Goal: Check status: Check status

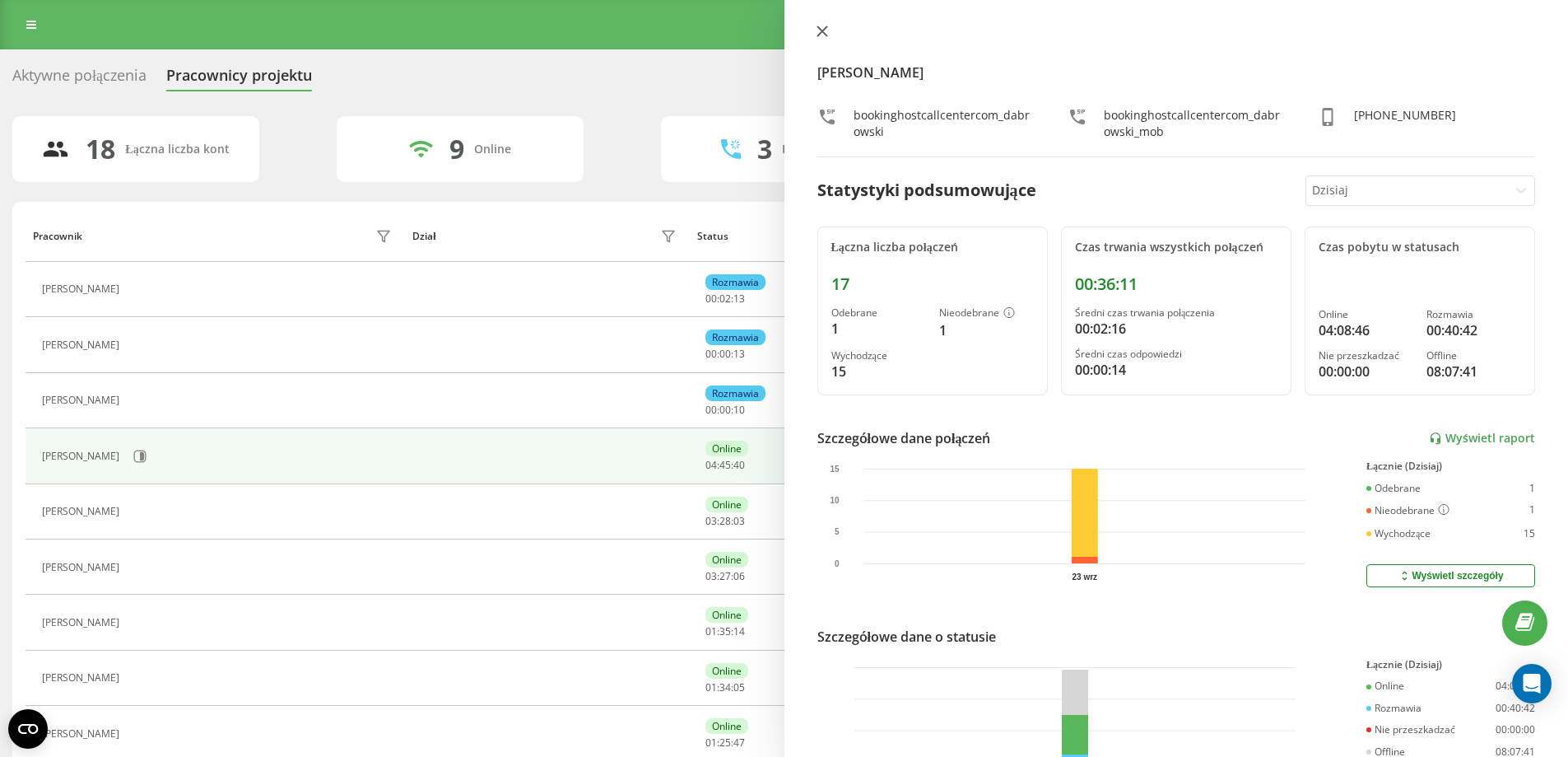
click at [825, 27] on icon at bounding box center [822, 31] width 12 height 12
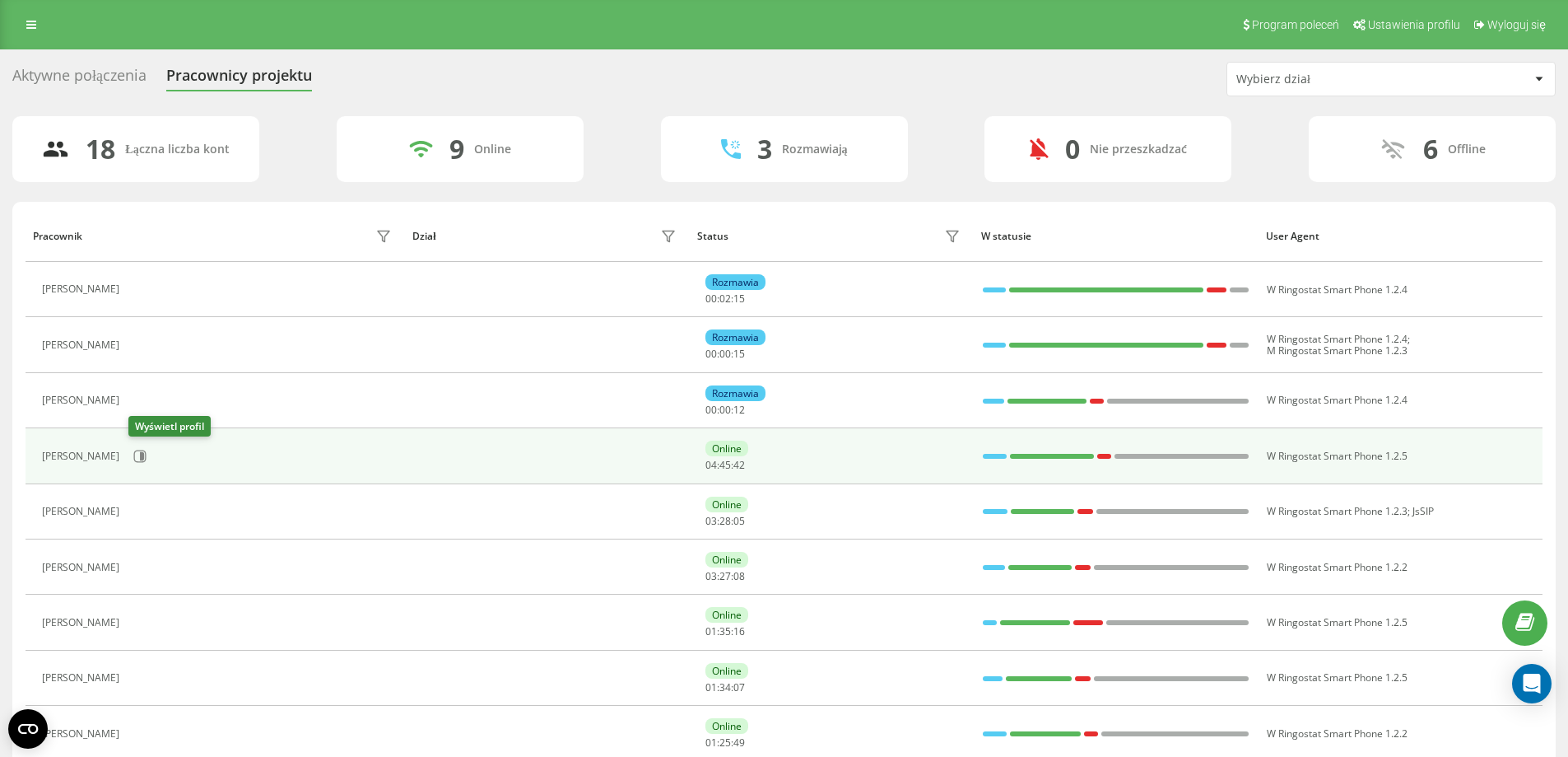
click at [147, 445] on div "[PERSON_NAME]" at bounding box center [219, 456] width 354 height 28
click at [141, 457] on icon at bounding box center [142, 457] width 4 height 8
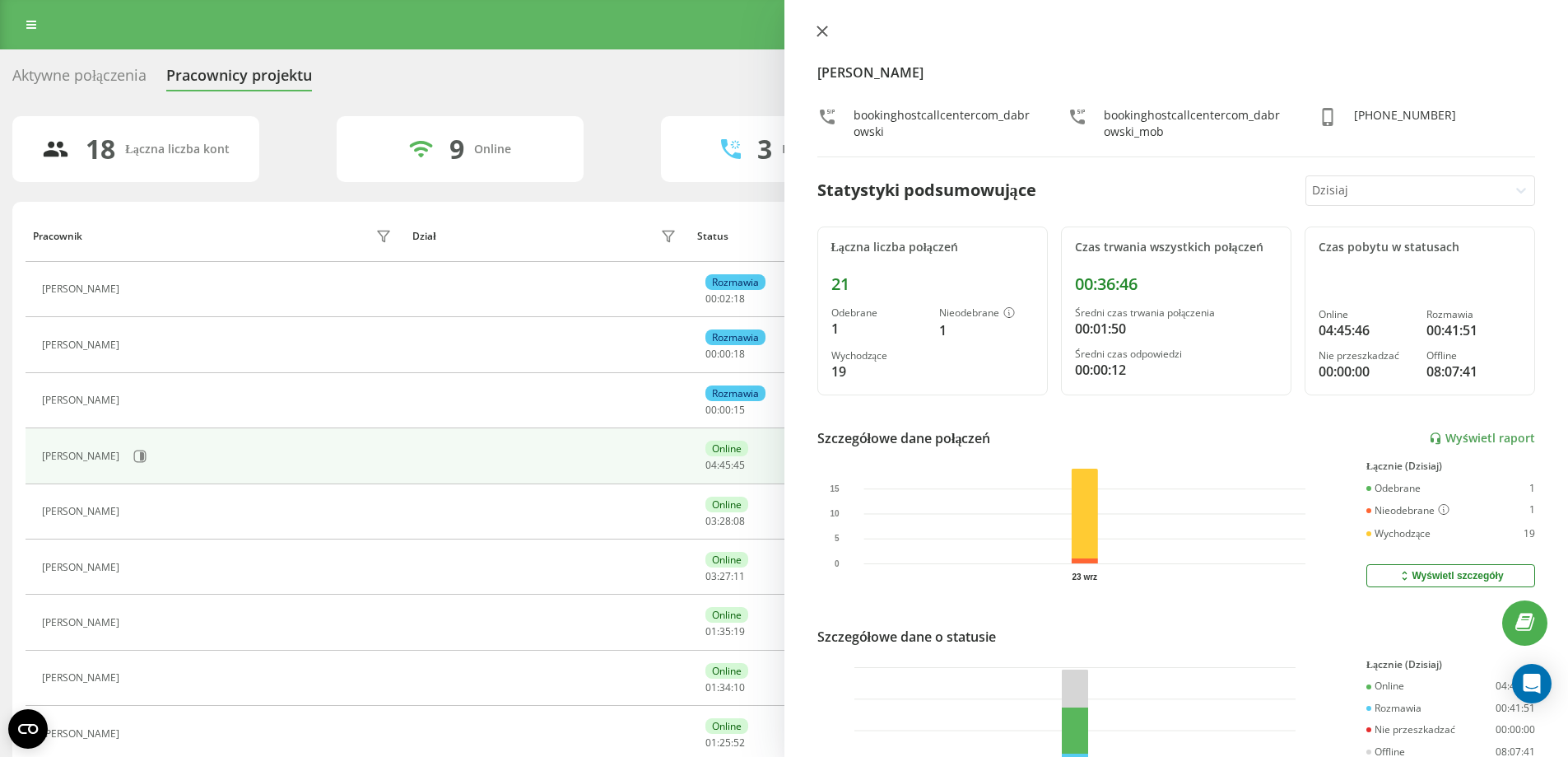
click at [822, 27] on icon at bounding box center [822, 31] width 12 height 12
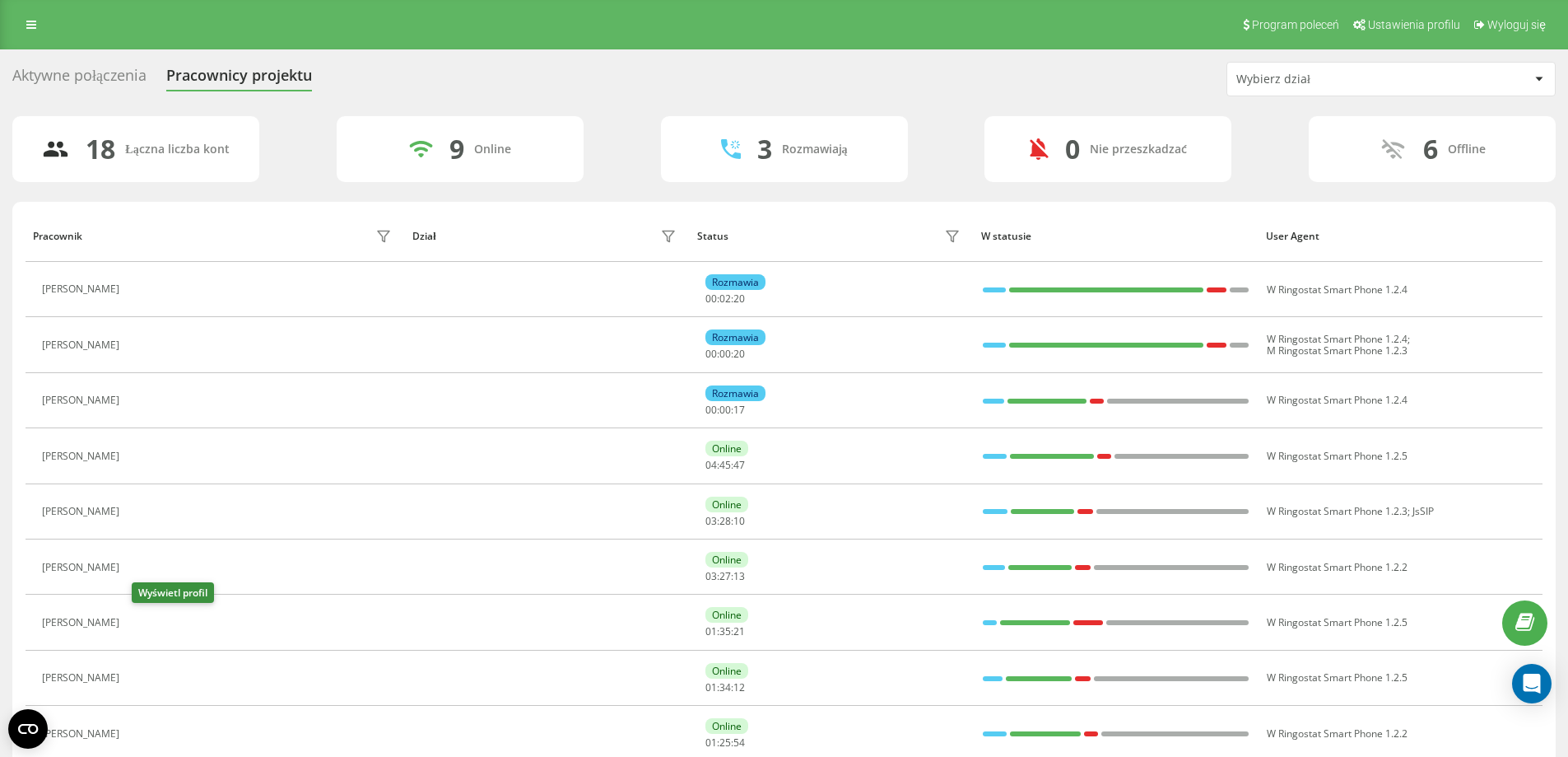
click at [135, 620] on button at bounding box center [137, 623] width 19 height 23
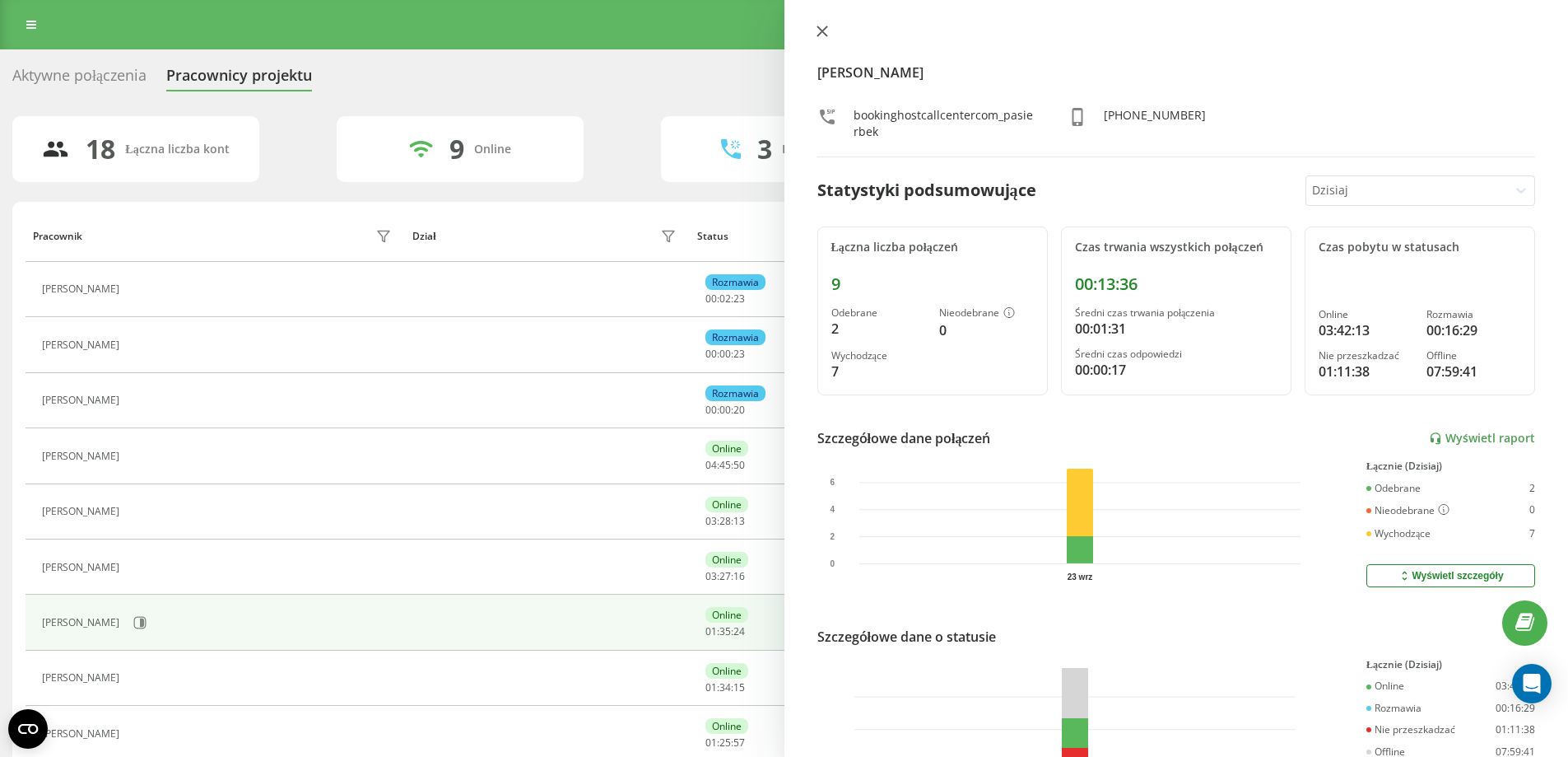
click at [822, 26] on icon at bounding box center [822, 31] width 12 height 12
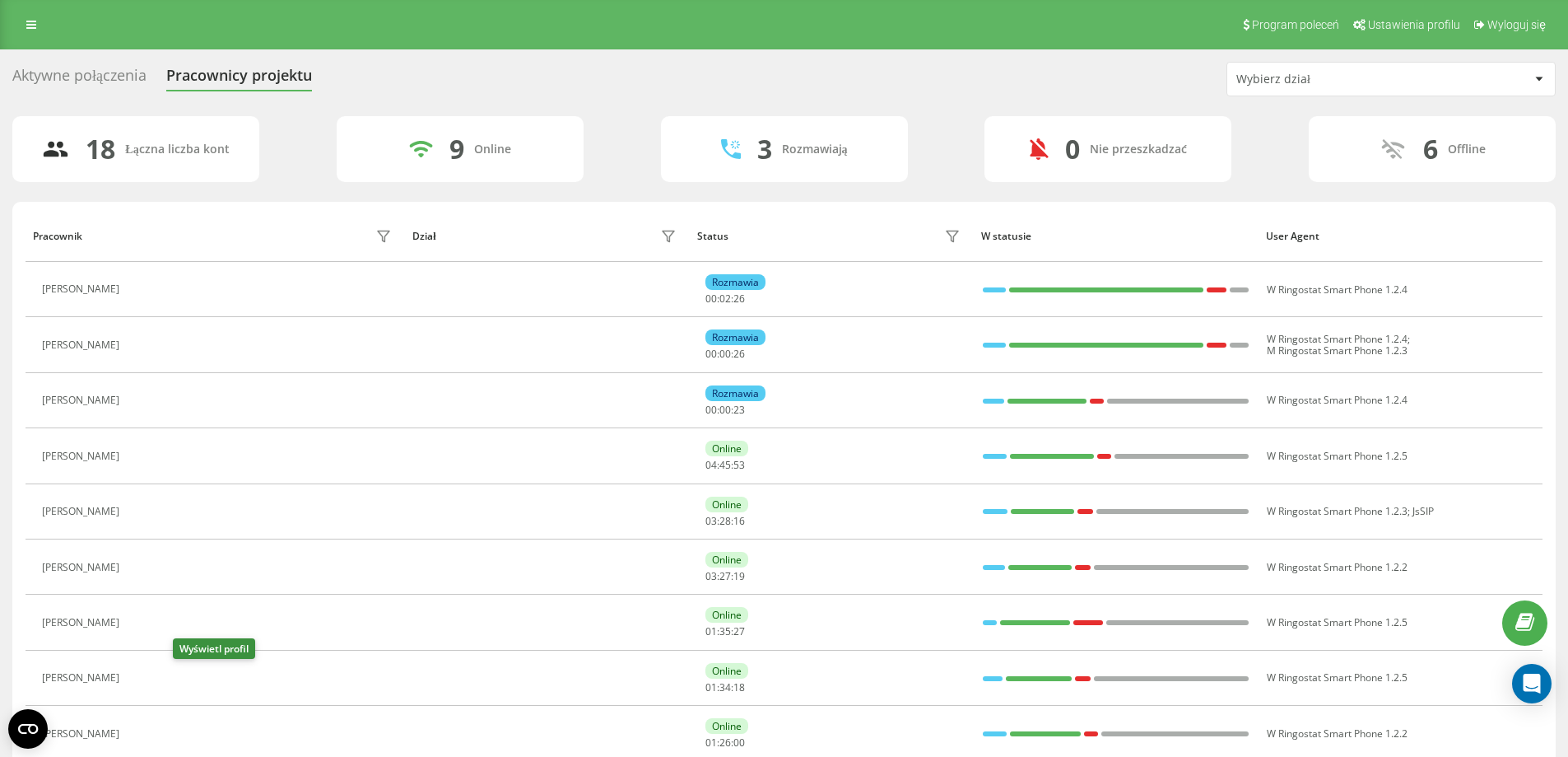
click at [144, 676] on icon at bounding box center [138, 678] width 14 height 14
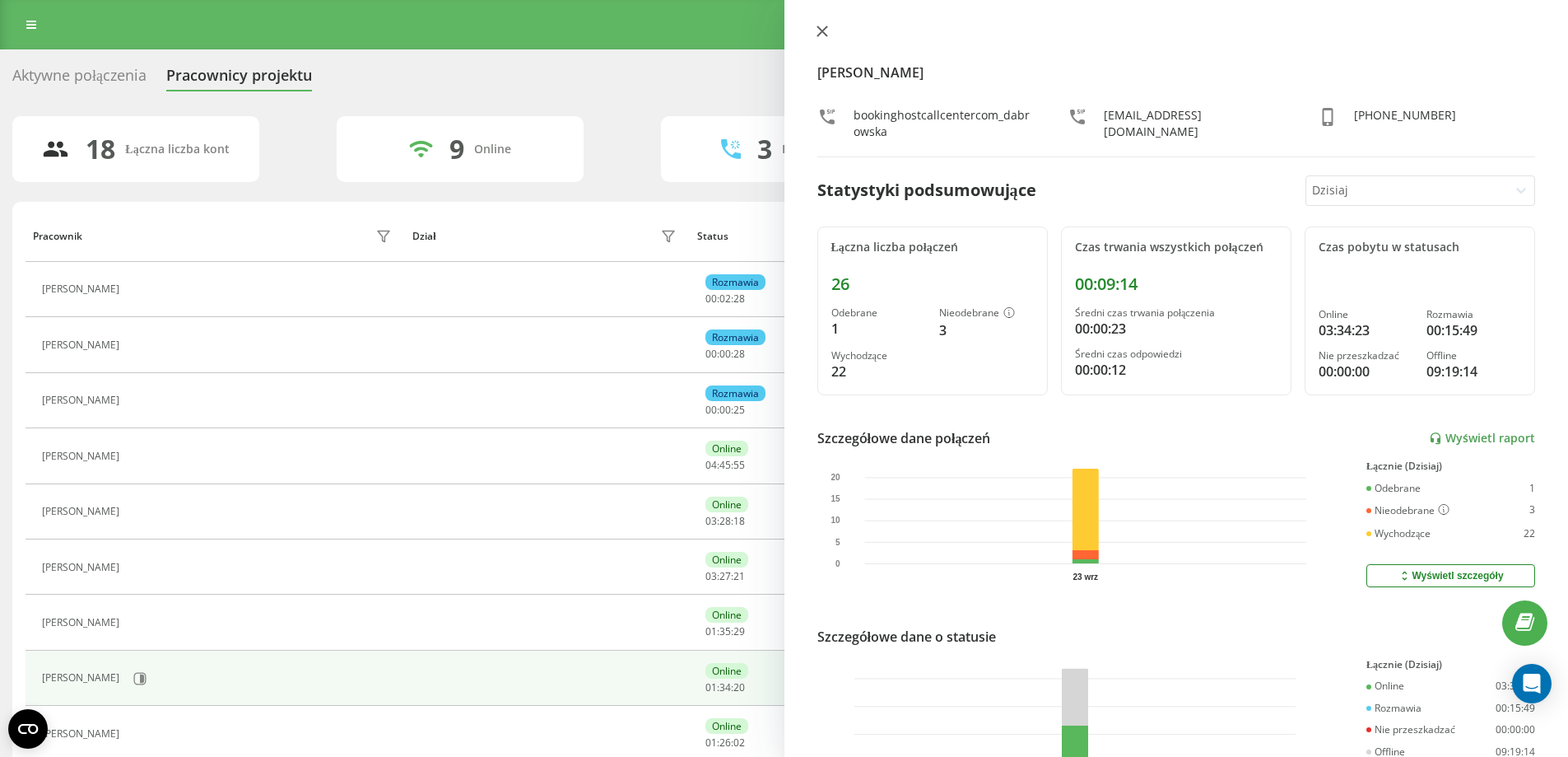
click at [823, 31] on icon at bounding box center [822, 31] width 12 height 12
